Goal: Transaction & Acquisition: Book appointment/travel/reservation

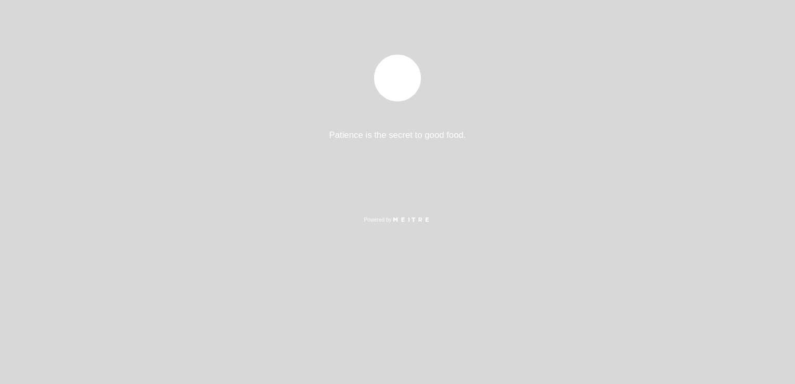
select select "pt"
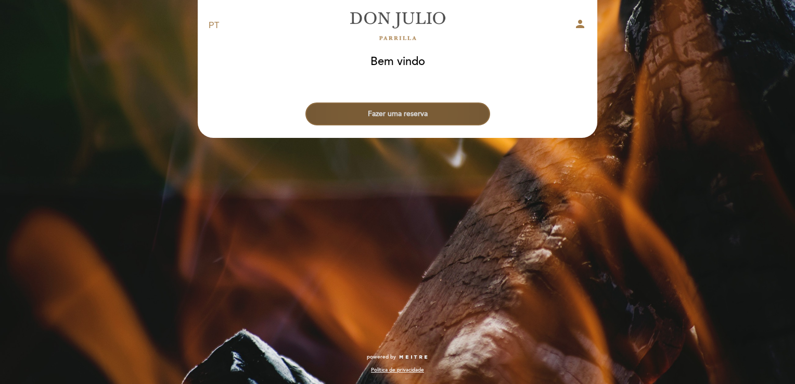
click at [404, 116] on button "Fazer uma reserva" at bounding box center [397, 114] width 185 height 23
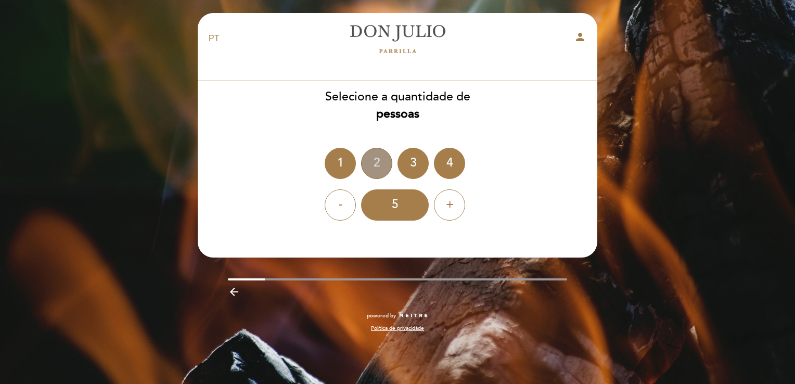
click at [377, 165] on div "2" at bounding box center [376, 163] width 31 height 31
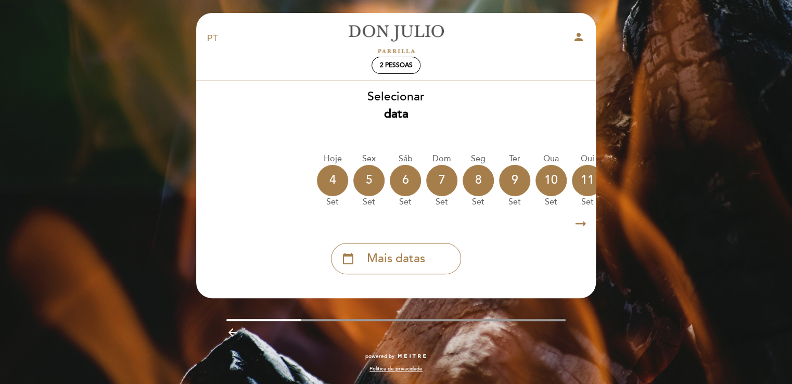
drag, startPoint x: 378, startPoint y: 211, endPoint x: 448, endPoint y: 218, distance: 70.5
click at [448, 218] on div "Selecionar data [GEOGRAPHIC_DATA] [DATE] [DATE] [DATE] [DATE] [DATE] [DATE] [DA…" at bounding box center [396, 181] width 401 height 186
click at [579, 225] on icon "arrow_right_alt" at bounding box center [581, 224] width 16 height 22
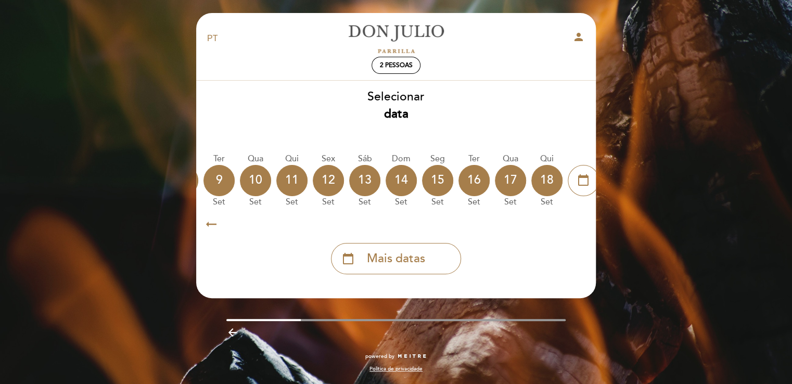
click at [578, 223] on icon "arrow_right_alt" at bounding box center [581, 224] width 16 height 22
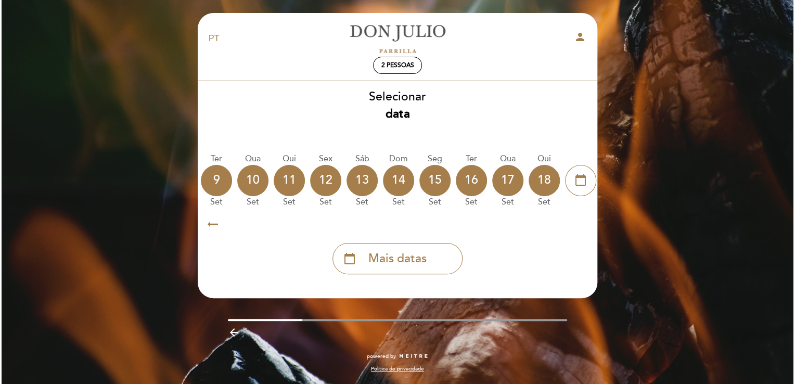
scroll to position [0, 303]
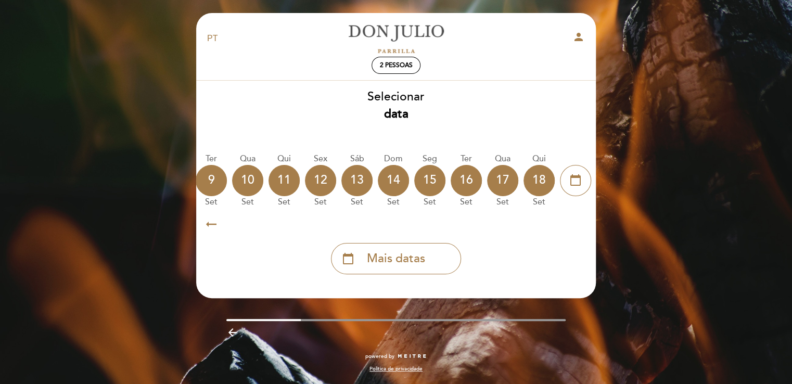
drag, startPoint x: 373, startPoint y: 265, endPoint x: 420, endPoint y: 256, distance: 48.8
click at [373, 265] on span "Mais datas" at bounding box center [396, 258] width 58 height 17
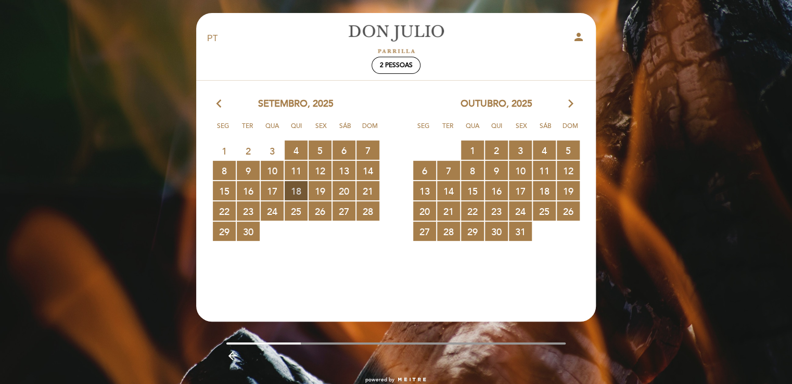
click at [292, 196] on span "18 RESERVAS DISPONÍVEIS" at bounding box center [296, 190] width 23 height 19
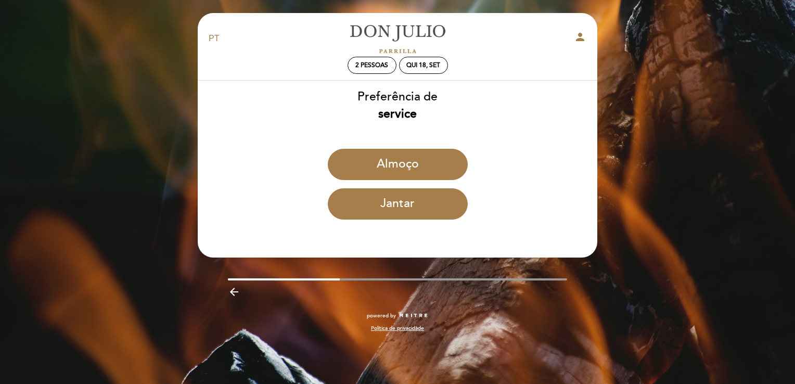
click at [234, 290] on icon "arrow_backward" at bounding box center [234, 292] width 12 height 12
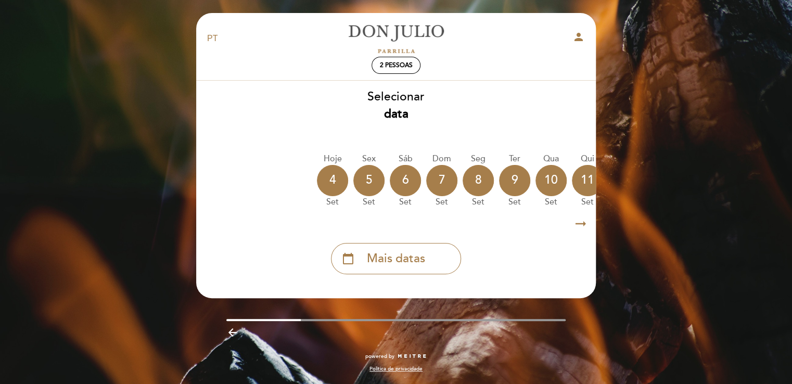
click at [395, 264] on span "Mais datas" at bounding box center [396, 258] width 58 height 17
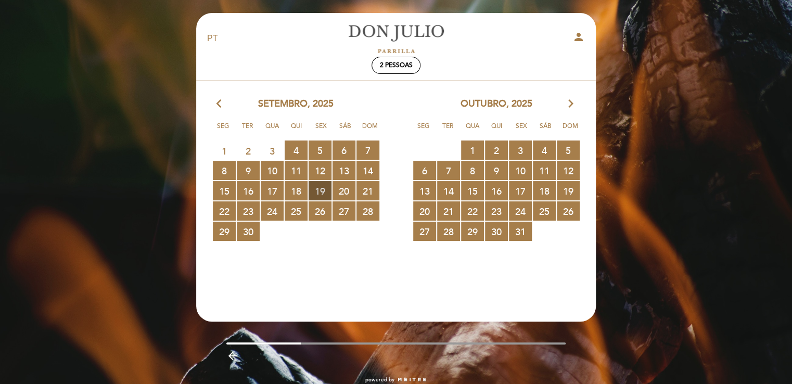
click at [321, 191] on span "19 RESERVAS DISPONÍVEIS" at bounding box center [320, 190] width 23 height 19
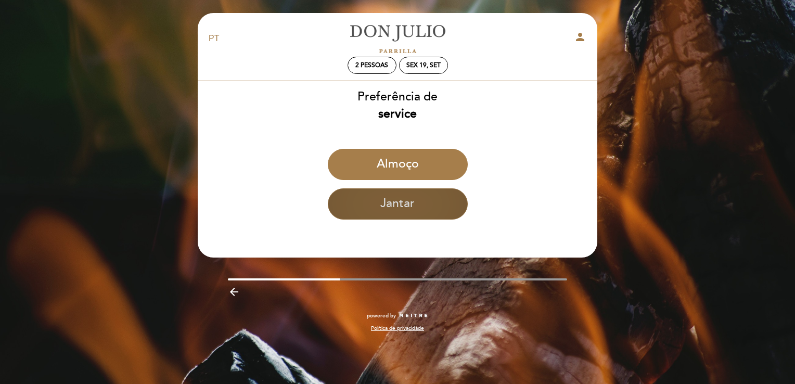
click at [403, 203] on button "Jantar" at bounding box center [398, 203] width 140 height 31
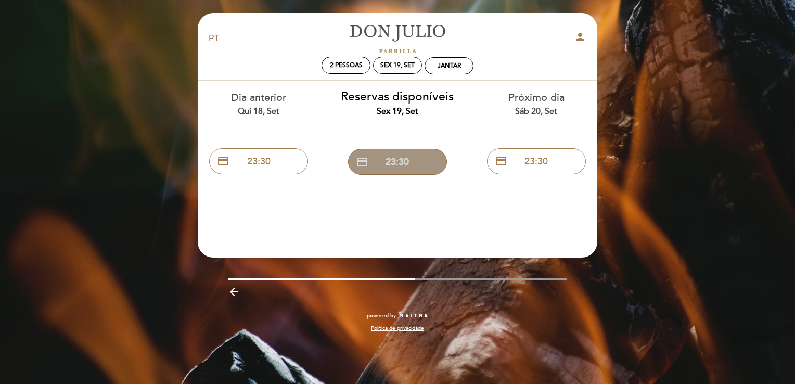
click at [398, 161] on button "credit_card 23:30" at bounding box center [397, 162] width 99 height 26
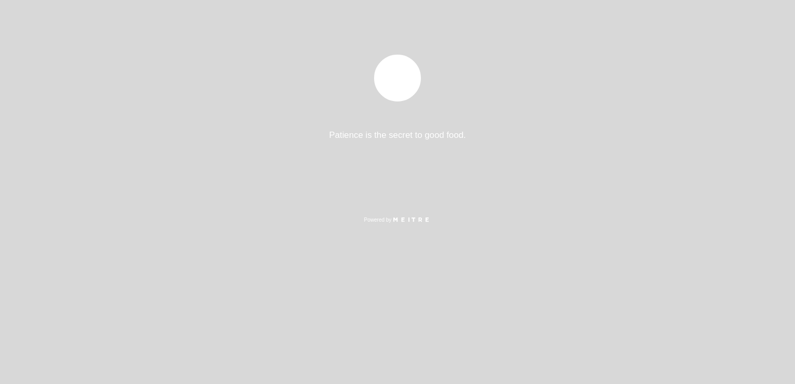
select select "pt"
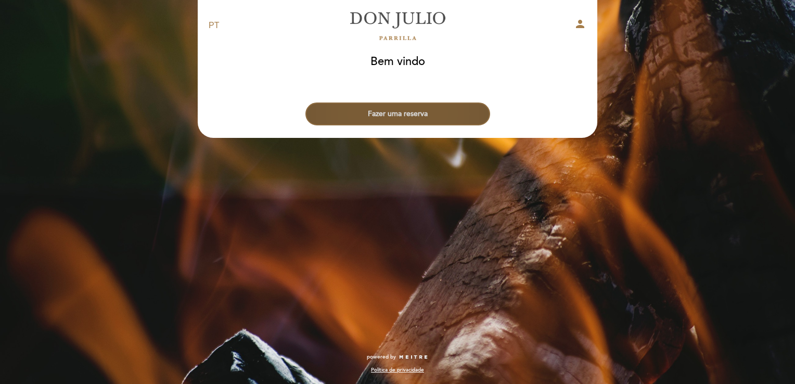
click at [388, 118] on button "Fazer uma reserva" at bounding box center [397, 114] width 185 height 23
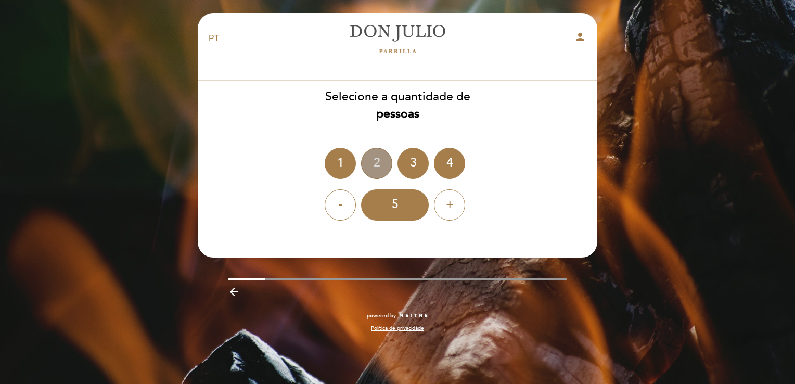
click at [374, 159] on div "2" at bounding box center [376, 163] width 31 height 31
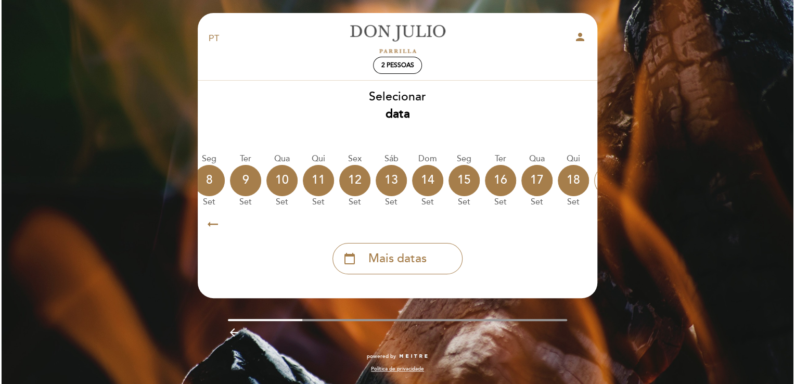
scroll to position [0, 306]
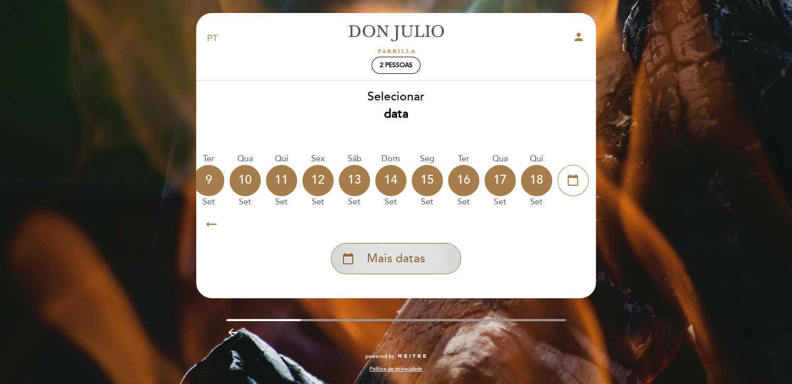
click at [410, 260] on span "Mais datas" at bounding box center [396, 258] width 58 height 17
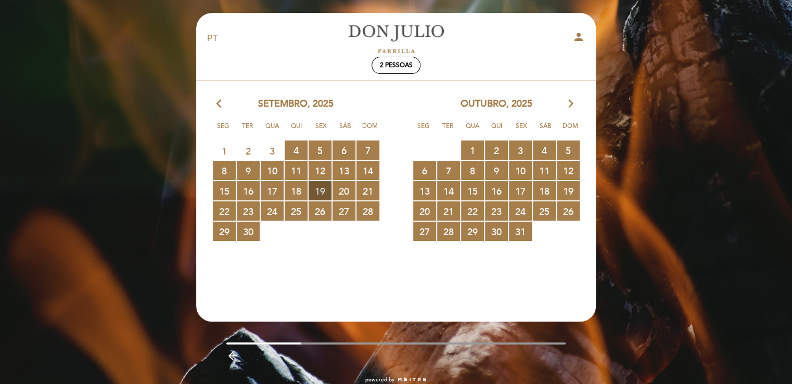
click at [318, 193] on span "19 RESERVAS DISPONÍVEIS" at bounding box center [320, 190] width 23 height 19
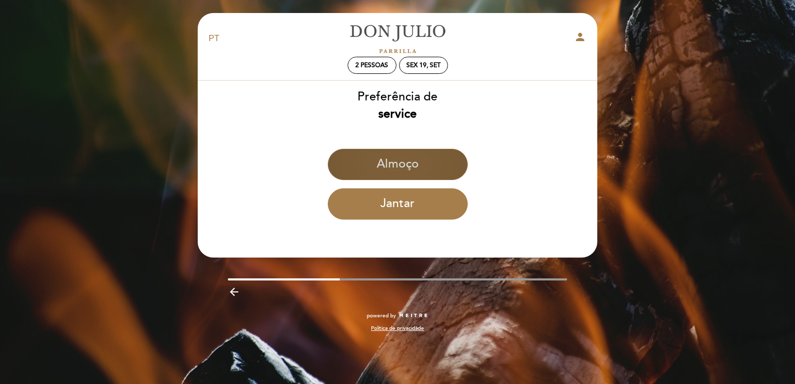
click at [388, 163] on button "Almoço" at bounding box center [398, 164] width 140 height 31
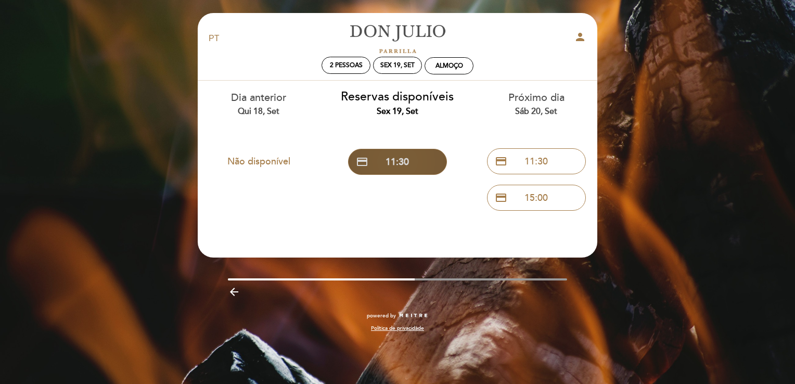
click at [387, 157] on button "credit_card 11:30" at bounding box center [397, 162] width 99 height 26
